Goal: Information Seeking & Learning: Learn about a topic

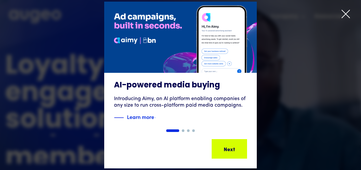
click at [345, 15] on icon at bounding box center [346, 14] width 10 height 10
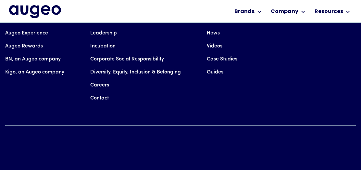
scroll to position [1901, 0]
click at [117, 40] on link "Leadership" at bounding box center [103, 33] width 27 height 13
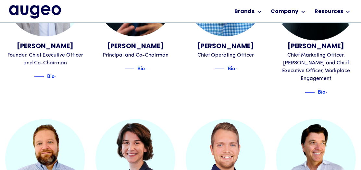
scroll to position [250, 0]
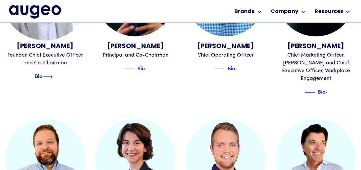
click at [52, 80] on img at bounding box center [48, 77] width 10 height 8
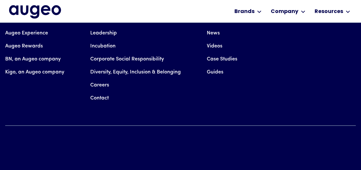
scroll to position [438, 0]
click at [109, 91] on link "Careers" at bounding box center [99, 84] width 19 height 13
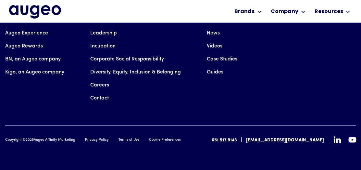
scroll to position [2144, 0]
click at [109, 91] on link "Careers" at bounding box center [99, 84] width 19 height 13
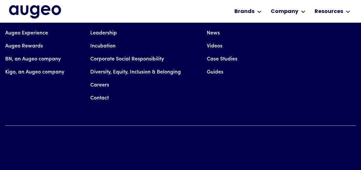
scroll to position [1951, 0]
